Goal: Task Accomplishment & Management: Use online tool/utility

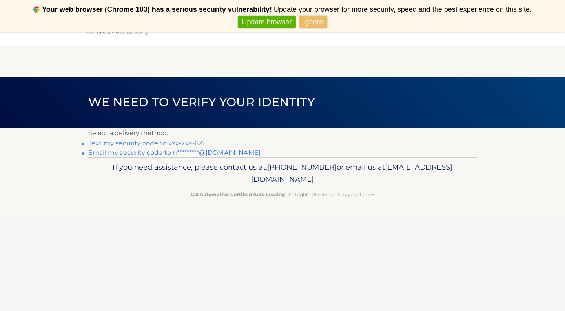
click at [125, 142] on link "Text my security code to xxx-xxx-6211" at bounding box center [147, 143] width 119 height 7
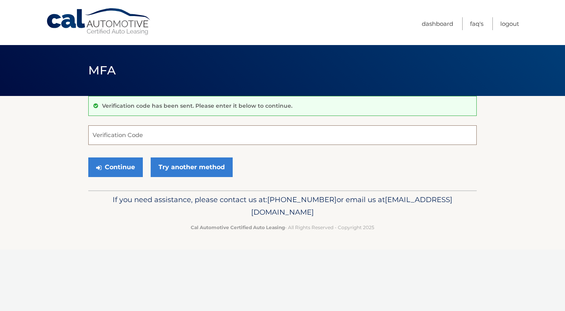
click at [121, 137] on input "Verification Code" at bounding box center [282, 135] width 388 height 20
type input "647615"
click at [111, 163] on button "Continue" at bounding box center [115, 168] width 55 height 20
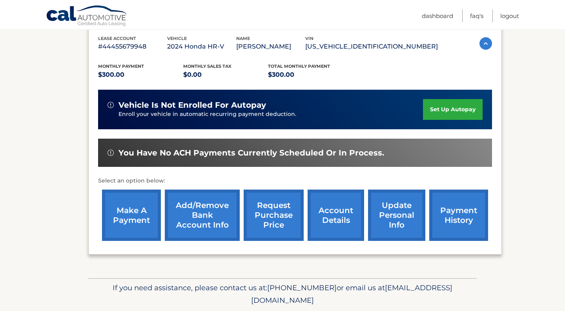
scroll to position [164, 0]
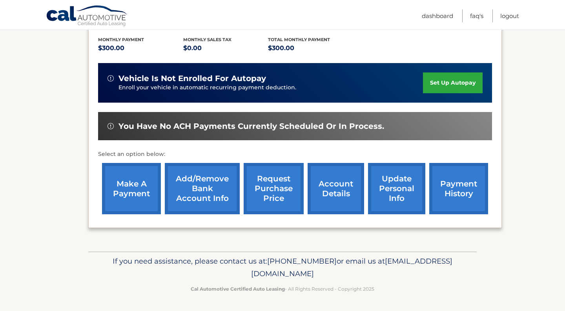
click at [136, 182] on link "make a payment" at bounding box center [131, 188] width 59 height 51
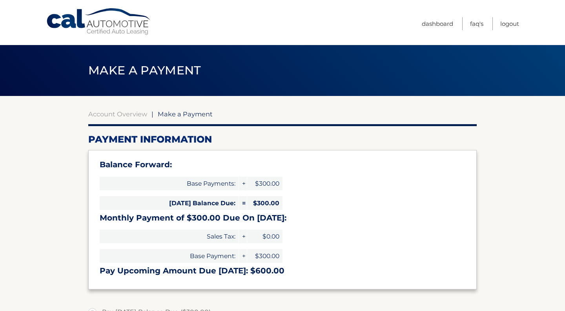
select select "NzllYWEwNzktY2ExMi00ZDJjLWJjOGUtOGVkNTM1M2U2MGI1"
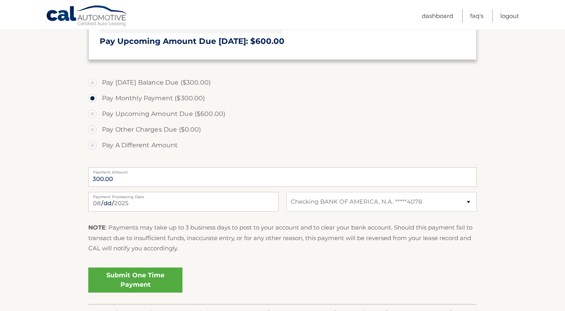
scroll to position [230, 0]
click at [386, 197] on select "Select Bank Account Checking BANK OF AMERICA, N.A. *****4078" at bounding box center [381, 202] width 190 height 20
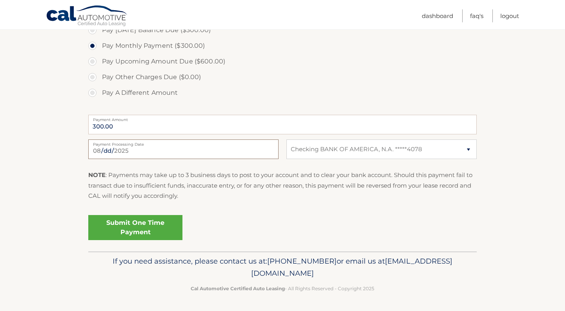
click at [244, 147] on input "[DATE]" at bounding box center [183, 150] width 190 height 20
click at [293, 222] on div "Submit One Time Payment" at bounding box center [282, 226] width 388 height 28
click at [131, 229] on link "Submit One Time Payment" at bounding box center [135, 227] width 94 height 25
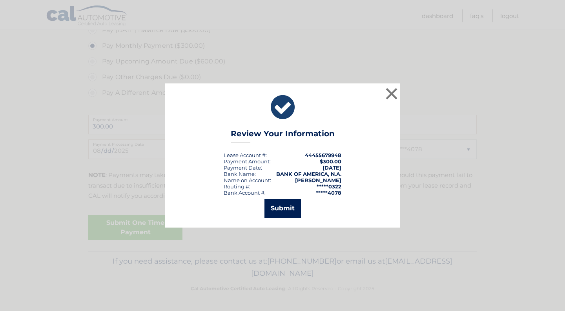
click at [289, 214] on button "Submit" at bounding box center [282, 208] width 36 height 19
